Goal: Task Accomplishment & Management: Manage account settings

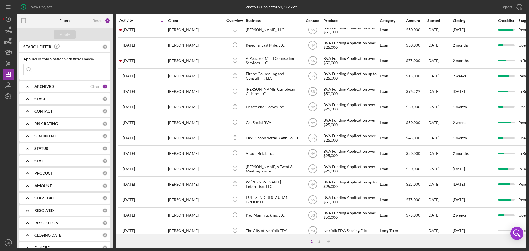
scroll to position [186, 0]
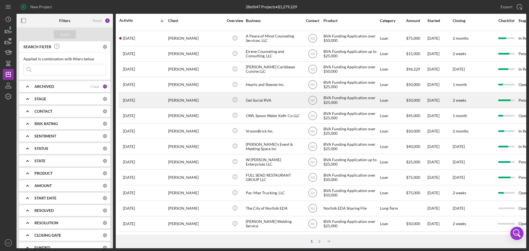
click at [260, 96] on div "Get Social RVA" at bounding box center [273, 100] width 55 height 15
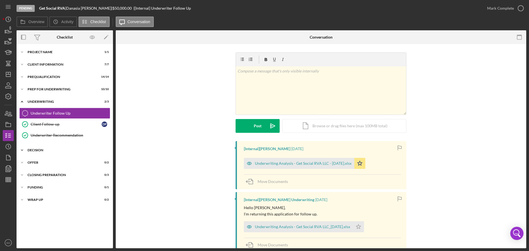
click at [47, 151] on div "Decision" at bounding box center [67, 149] width 78 height 3
click at [306, 160] on div "Underwriting Analysis - Get Social RVA LLC - 8.6.25.xlsx" at bounding box center [299, 163] width 110 height 11
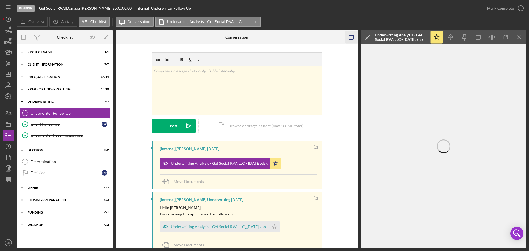
click at [350, 36] on icon "button" at bounding box center [351, 37] width 12 height 12
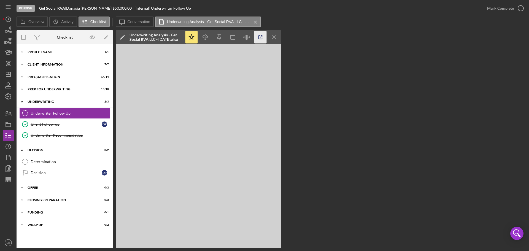
click at [257, 34] on icon "button" at bounding box center [260, 37] width 12 height 12
click at [36, 123] on div "Client Follow-up" at bounding box center [66, 124] width 71 height 4
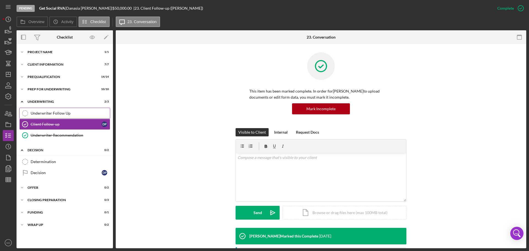
click at [39, 114] on div "Underwriter Follow Up" at bounding box center [70, 113] width 79 height 4
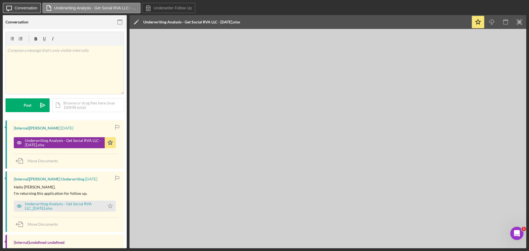
click at [24, 7] on label "Conversation" at bounding box center [26, 8] width 23 height 4
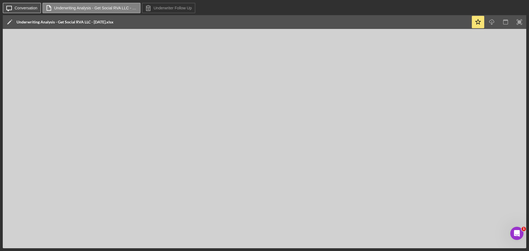
click at [24, 7] on label "Conversation" at bounding box center [26, 8] width 23 height 4
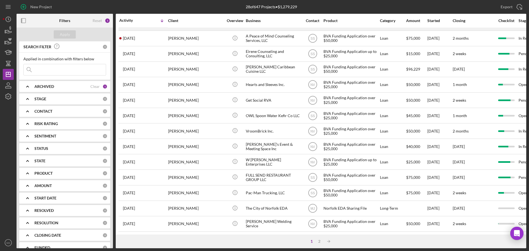
scroll to position [186, 0]
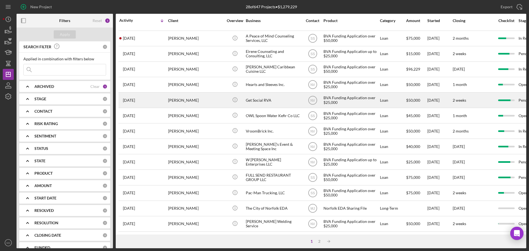
click at [265, 97] on div "Get Social RVA" at bounding box center [273, 100] width 55 height 15
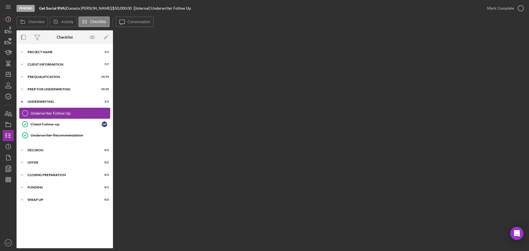
click at [39, 111] on div "Underwriter Follow Up" at bounding box center [70, 113] width 79 height 4
click at [54, 136] on div "Underwriter Recommendation" at bounding box center [70, 135] width 79 height 4
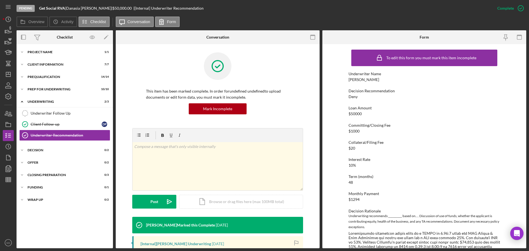
scroll to position [138, 0]
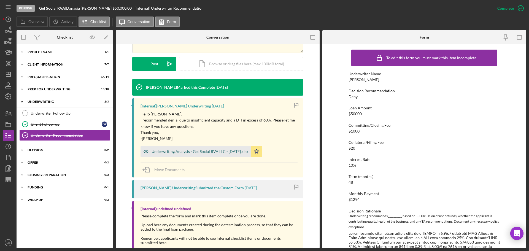
click at [186, 148] on div "Underwriting Analysis - Get Social RVA LLC - [DATE].xlsx" at bounding box center [195, 151] width 110 height 11
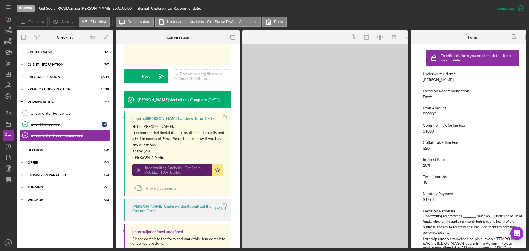
scroll to position [144, 0]
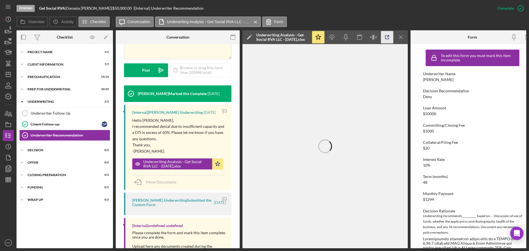
click at [385, 38] on icon "button" at bounding box center [387, 37] width 12 height 12
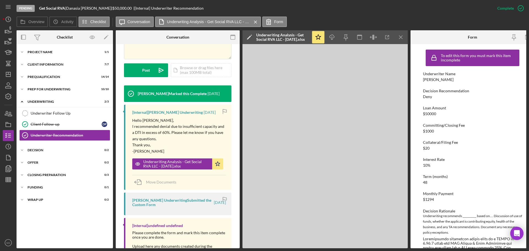
click at [60, 124] on div "Client Follow-up" at bounding box center [66, 124] width 71 height 4
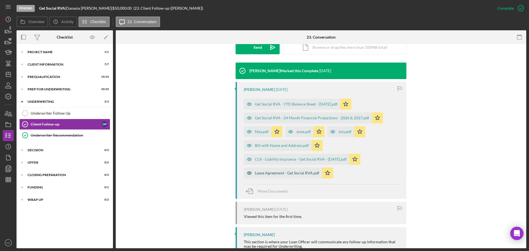
scroll to position [183, 0]
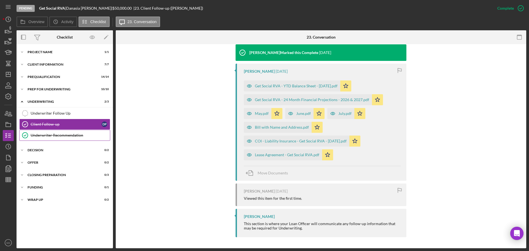
click at [47, 136] on div "Underwriter Recommendation" at bounding box center [70, 135] width 79 height 4
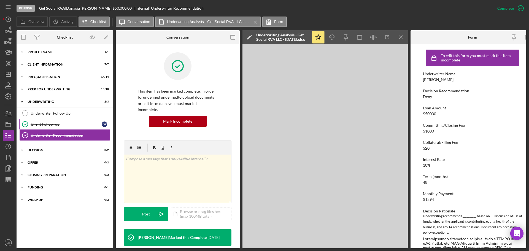
click at [42, 123] on div "Client Follow-up" at bounding box center [66, 124] width 71 height 4
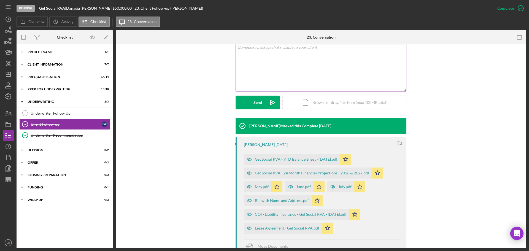
scroll to position [138, 0]
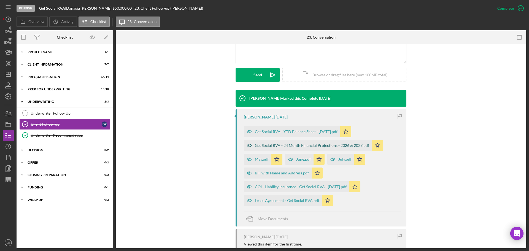
click at [287, 144] on div "Get Social RVA - 24 Month Financial Projections - 2026 & 2027.pdf" at bounding box center [312, 145] width 114 height 4
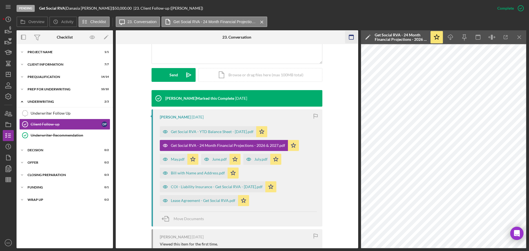
click at [348, 34] on icon "button" at bounding box center [351, 37] width 12 height 12
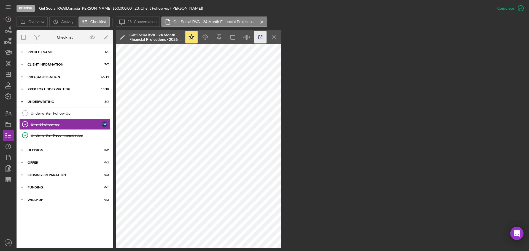
click at [263, 40] on icon "button" at bounding box center [260, 37] width 12 height 12
click at [6, 76] on polygon "button" at bounding box center [8, 74] width 4 height 4
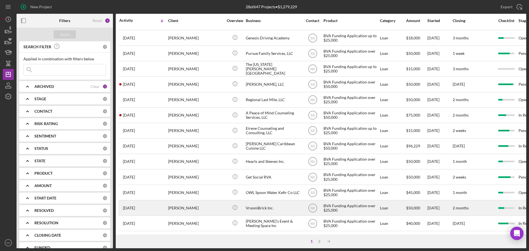
scroll to position [110, 0]
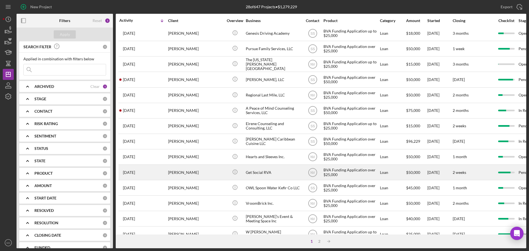
click at [262, 172] on div "Get Social RVA" at bounding box center [273, 172] width 55 height 15
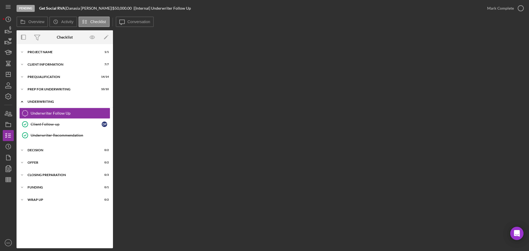
click at [36, 99] on div "Icon/Expander Underwriting 2 / 3" at bounding box center [65, 101] width 96 height 11
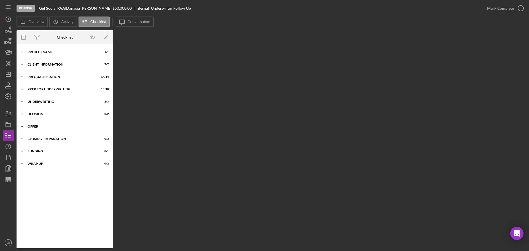
click at [33, 126] on div "Offer" at bounding box center [67, 126] width 78 height 3
click at [37, 109] on div "Icon/Expander Decision 0 / 2" at bounding box center [65, 113] width 96 height 11
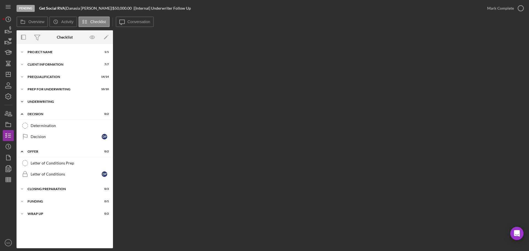
click at [42, 100] on div "Underwriting" at bounding box center [67, 101] width 78 height 3
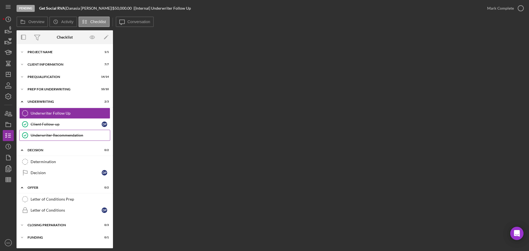
click at [46, 132] on link "Underwriter Recommendation Underwriter Recommendation" at bounding box center [64, 135] width 91 height 11
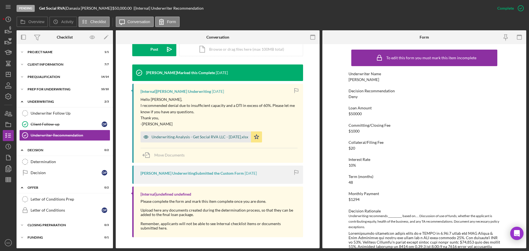
click at [179, 133] on div "Underwriting Analysis - Get Social RVA LLC - [DATE].xlsx" at bounding box center [195, 136] width 110 height 11
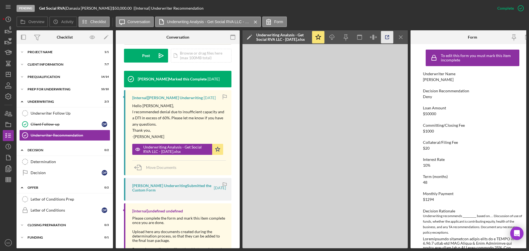
click at [384, 36] on icon "button" at bounding box center [387, 37] width 12 height 12
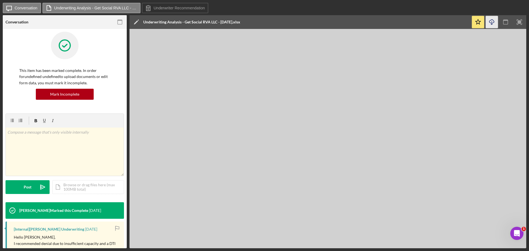
click at [492, 19] on icon "Icon/Download" at bounding box center [491, 22] width 12 height 12
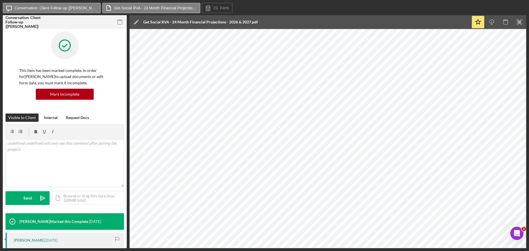
click at [267, 20] on div "Icon/Edit Get Social RVA - 24 Month Financial Projections - 2026 & 2027.pdf" at bounding box center [299, 22] width 341 height 14
